Goal: Information Seeking & Learning: Learn about a topic

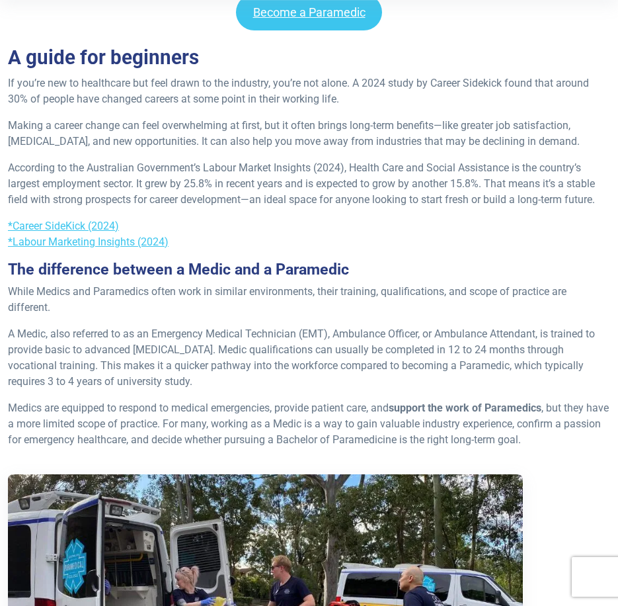
scroll to position [397, 0]
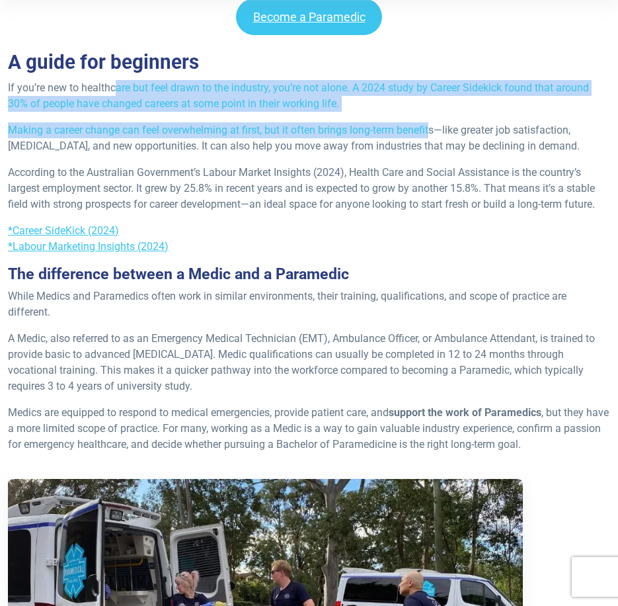
drag, startPoint x: 115, startPoint y: 87, endPoint x: 431, endPoint y: 127, distance: 318.0
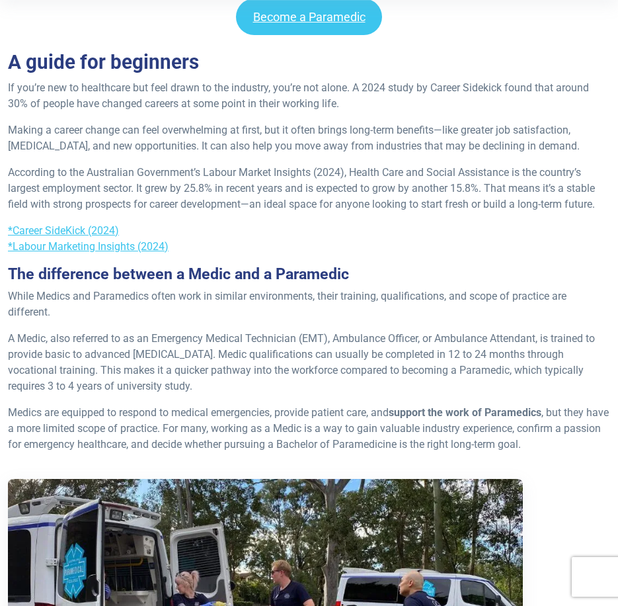
drag, startPoint x: 431, startPoint y: 127, endPoint x: 481, endPoint y: 132, distance: 50.5
click at [481, 132] on p "Making a career change can feel overwhelming at first, but it often brings long…" at bounding box center [309, 138] width 603 height 32
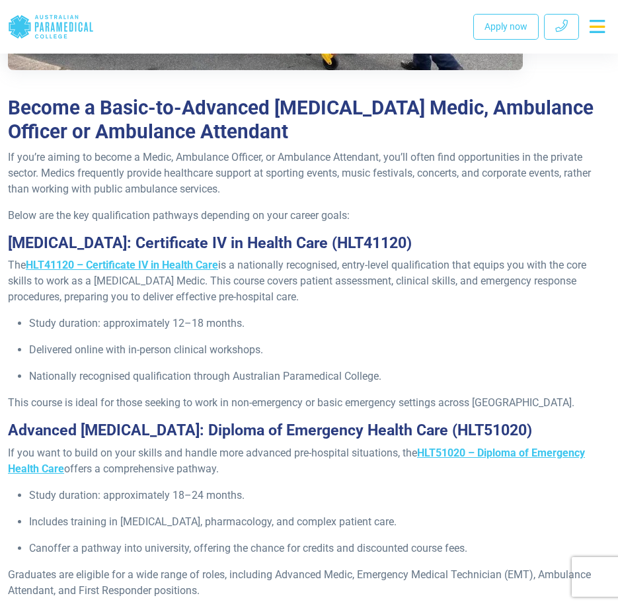
scroll to position [1058, 0]
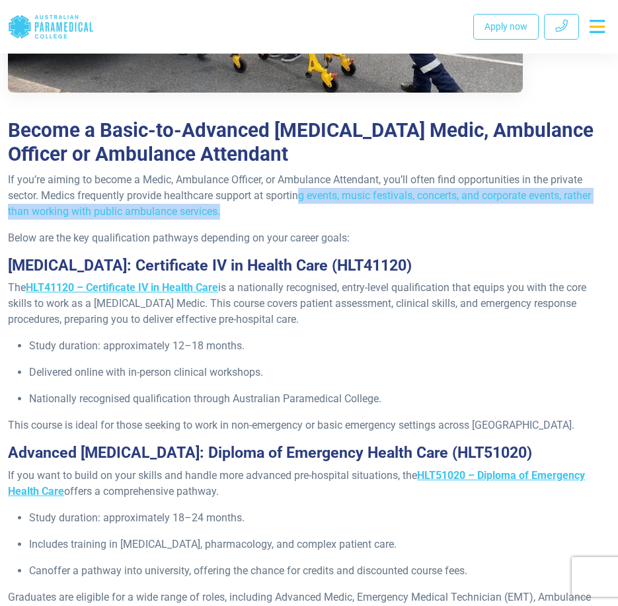
drag, startPoint x: 308, startPoint y: 188, endPoint x: 401, endPoint y: 208, distance: 95.2
click at [400, 208] on p "If you’re aiming to become a Medic, Ambulance Officer, or Ambulance Attendant, …" at bounding box center [309, 196] width 603 height 48
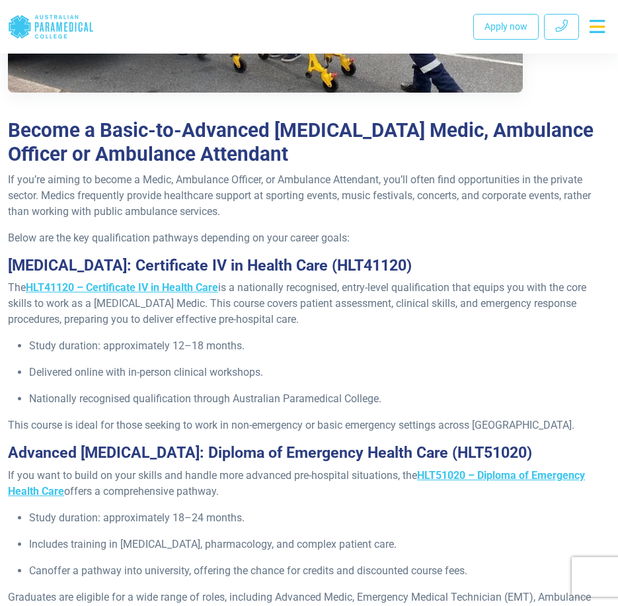
click at [460, 237] on p "Below are the key qualification pathways depending on your career goals:" at bounding box center [309, 238] width 603 height 16
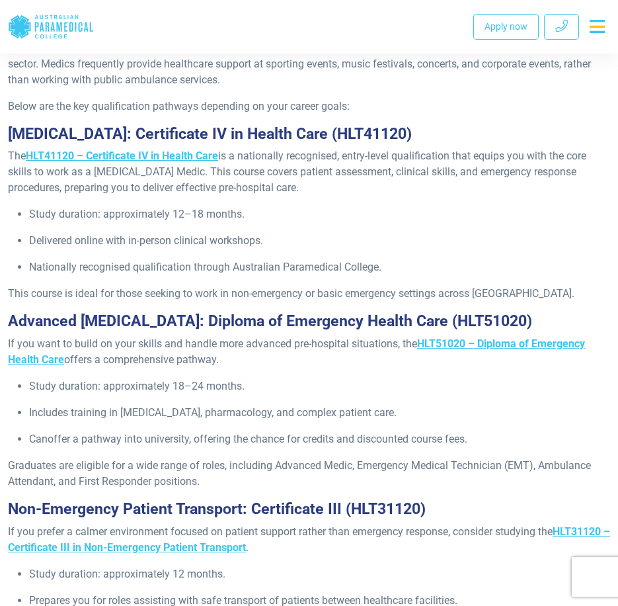
scroll to position [1190, 0]
